Goal: Information Seeking & Learning: Understand process/instructions

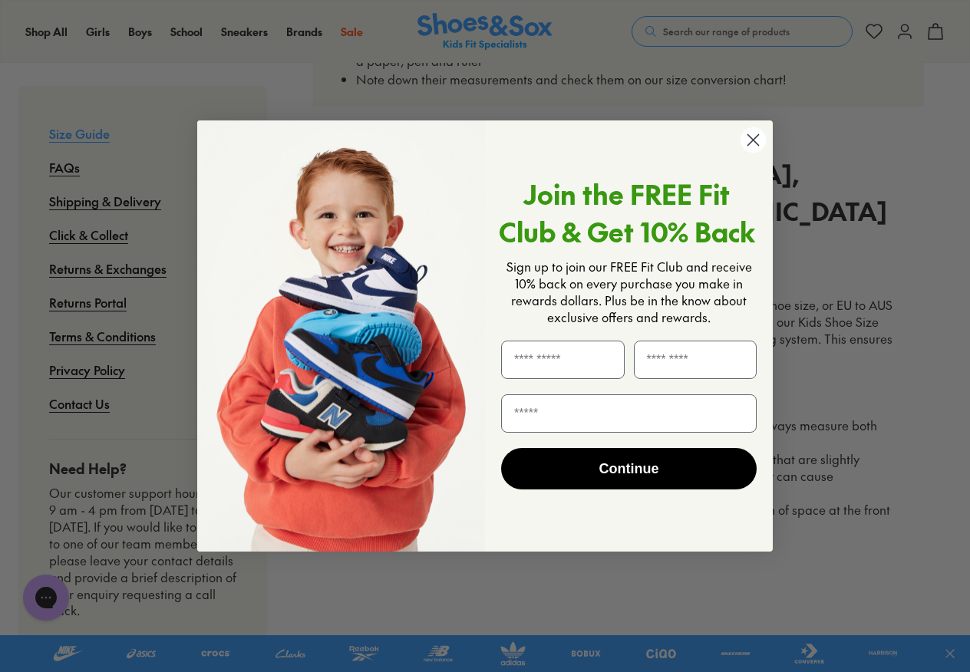
click at [749, 138] on circle "Close dialog" at bounding box center [752, 139] width 25 height 25
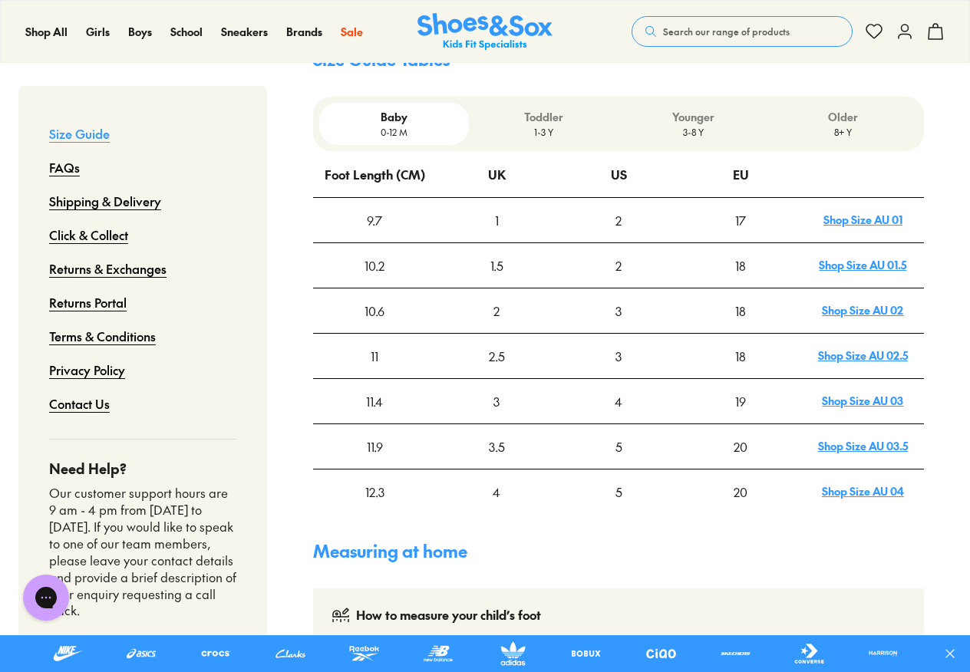
click at [702, 125] on p "3-8 Y" at bounding box center [692, 132] width 137 height 14
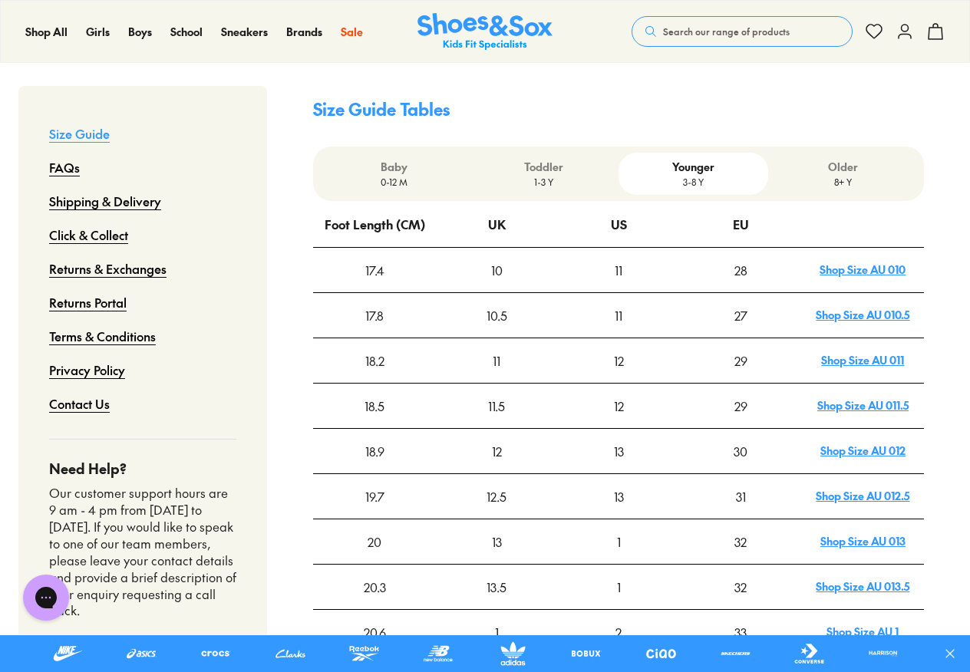
scroll to position [460, 0]
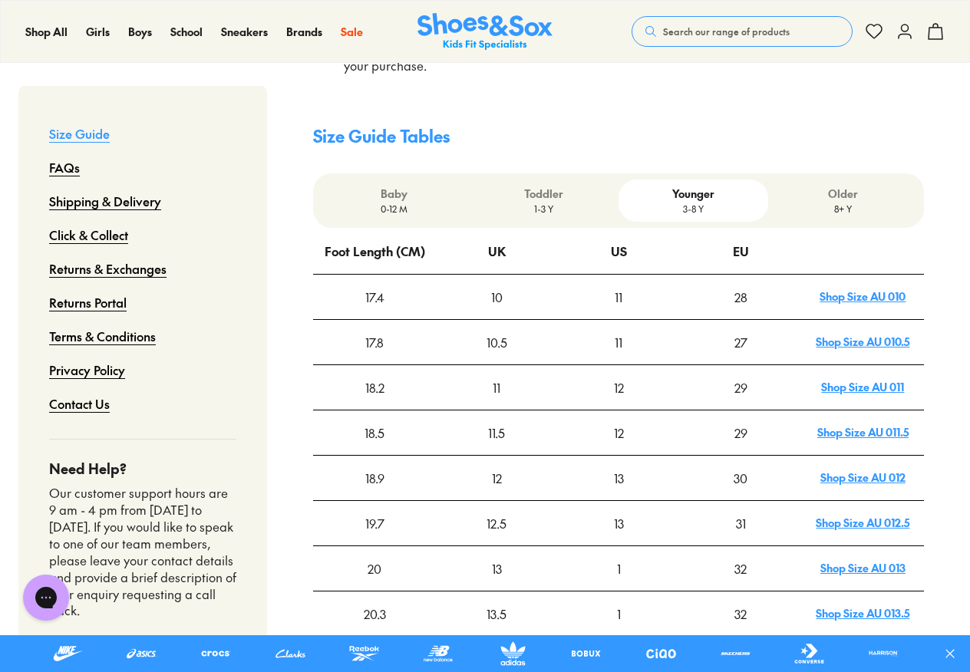
click at [547, 202] on p "1-3 Y" at bounding box center [543, 209] width 137 height 14
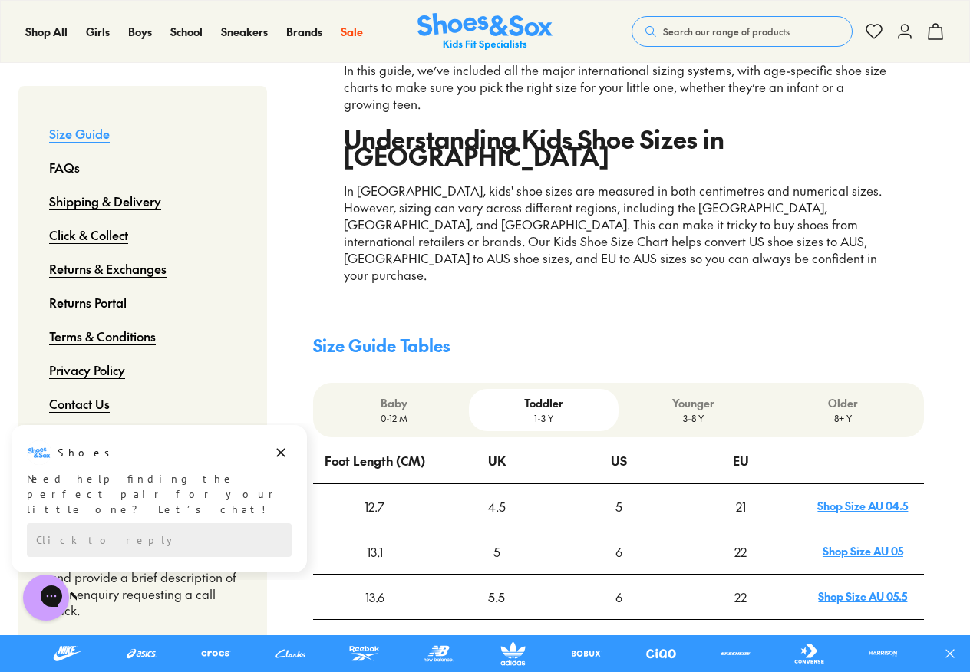
scroll to position [230, 0]
